Goal: Transaction & Acquisition: Download file/media

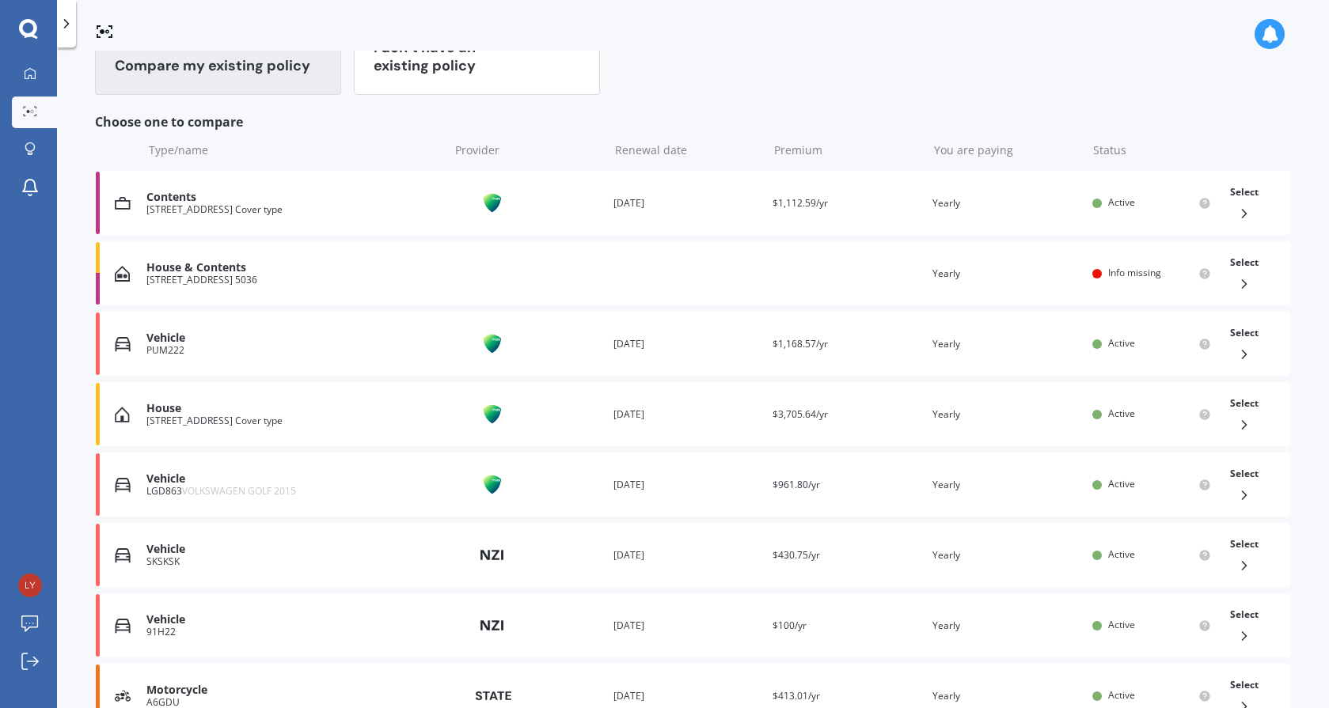
scroll to position [161, 0]
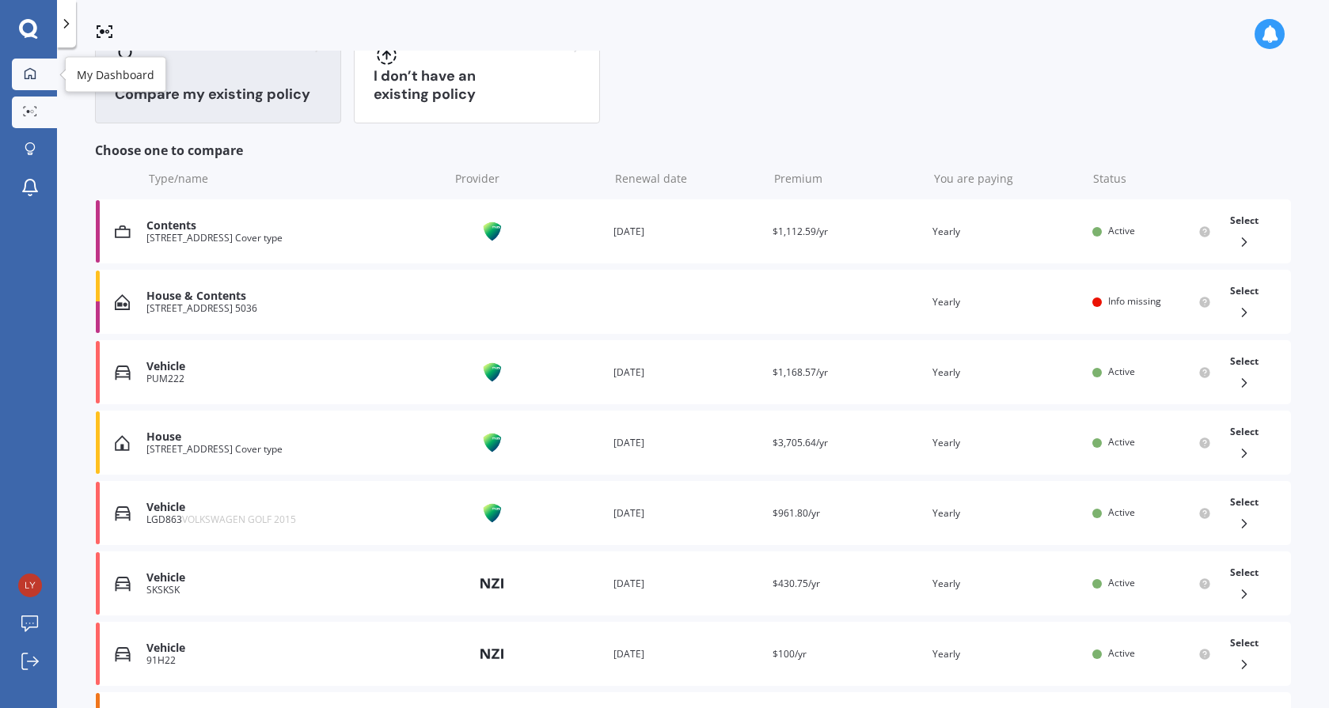
click at [40, 73] on div at bounding box center [30, 74] width 24 height 14
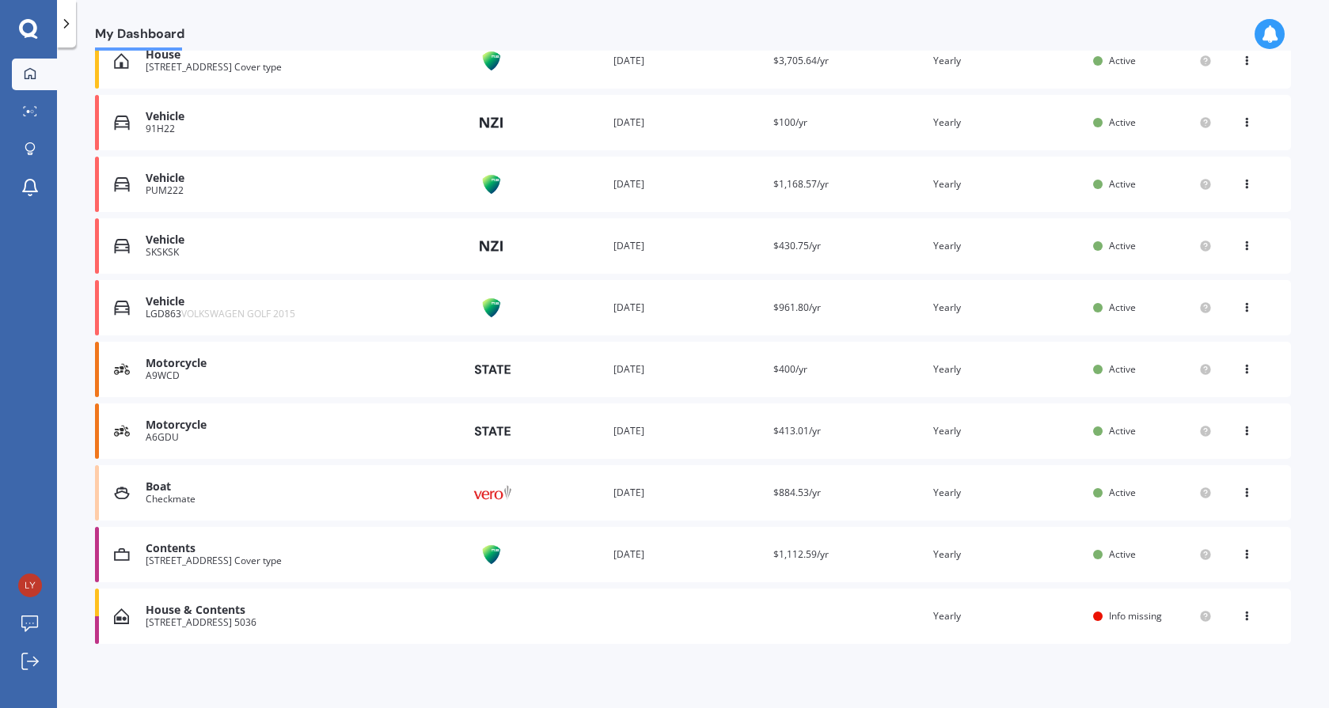
scroll to position [372, 0]
click at [1241, 491] on icon at bounding box center [1246, 491] width 11 height 9
click at [1191, 514] on div "View policy" at bounding box center [1211, 525] width 157 height 32
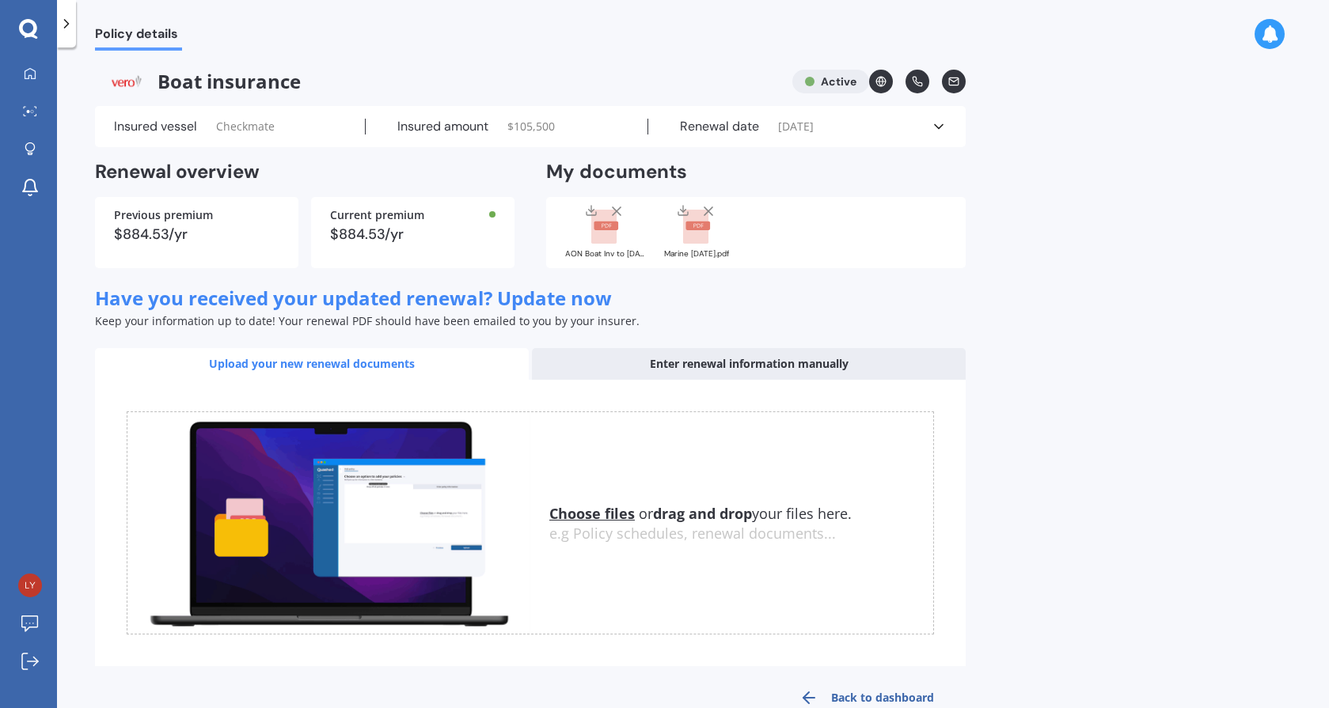
click at [613, 241] on rect at bounding box center [603, 227] width 25 height 35
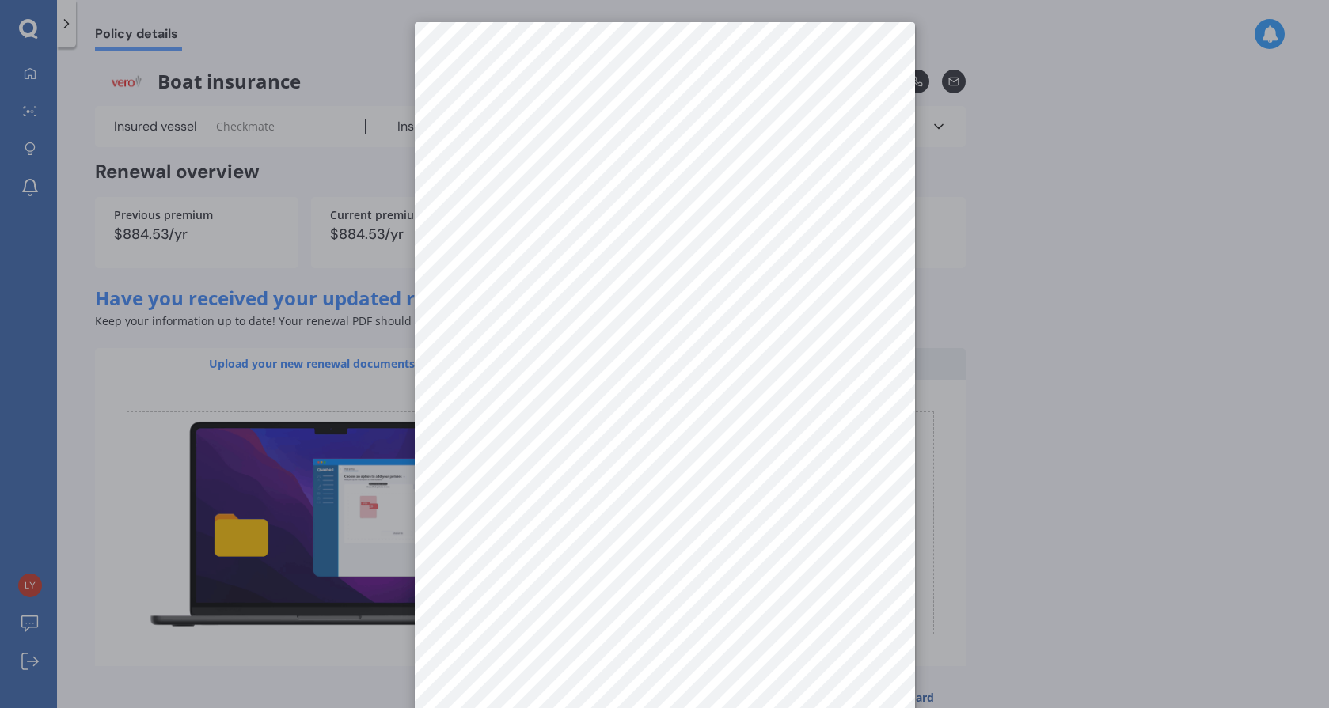
click at [284, 48] on div at bounding box center [664, 354] width 1329 height 708
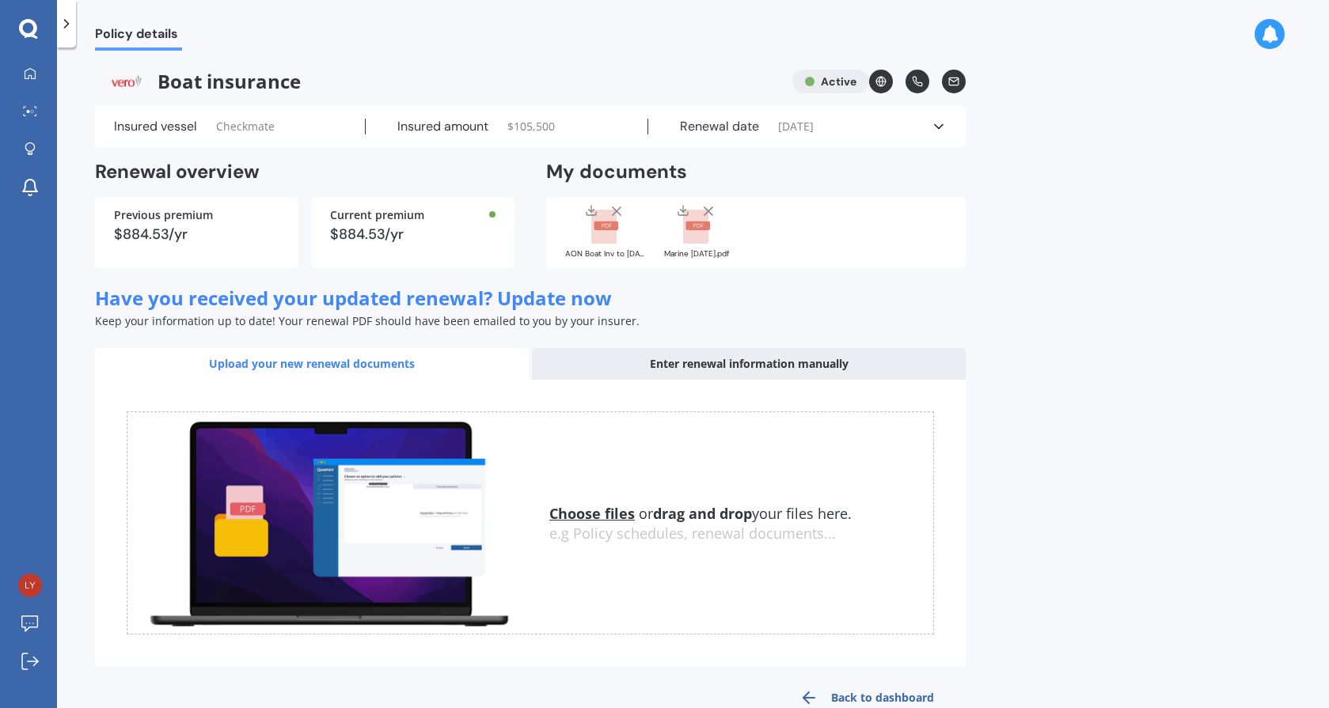
click at [704, 233] on rect at bounding box center [695, 227] width 25 height 35
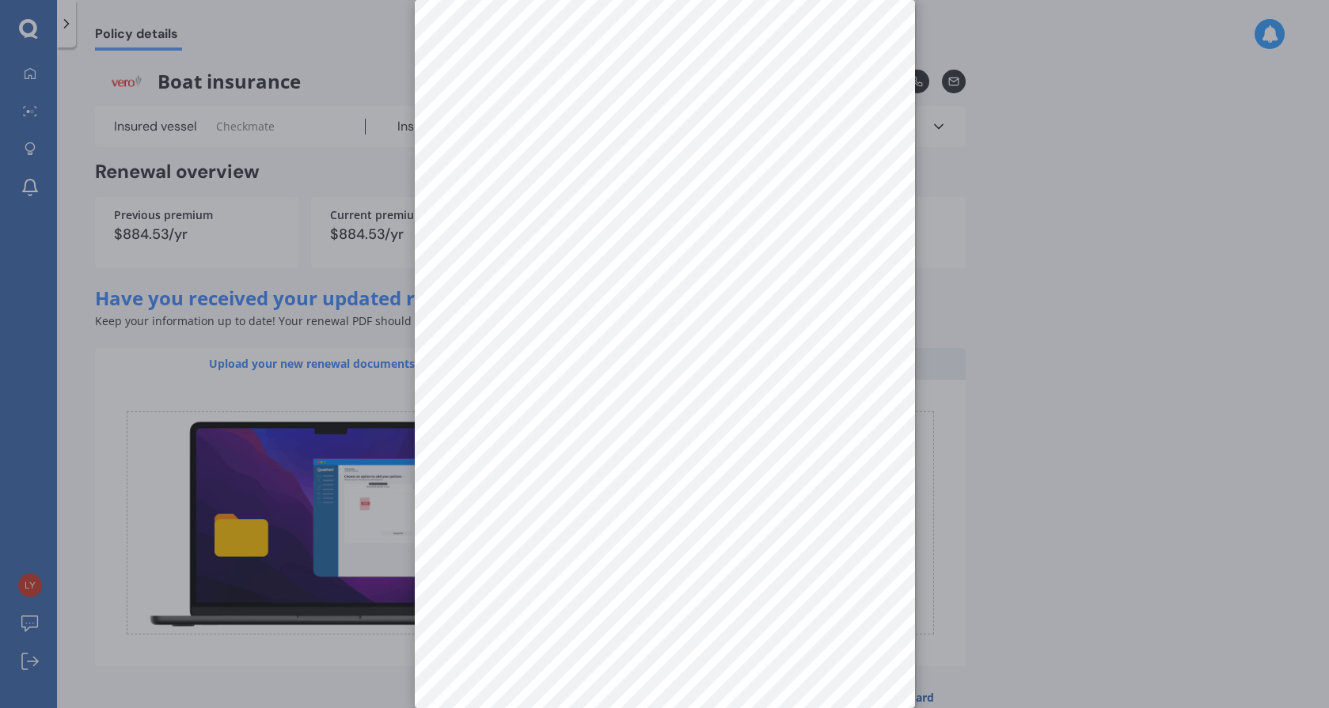
scroll to position [22, 0]
click at [1141, 285] on div at bounding box center [664, 354] width 1329 height 708
